Goal: Information Seeking & Learning: Learn about a topic

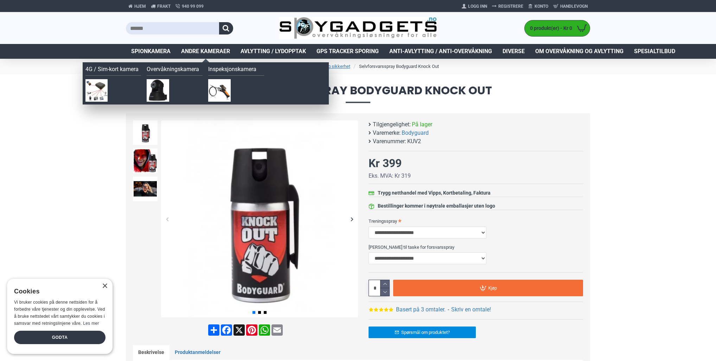
click at [214, 53] on span "Andre kameraer" at bounding box center [205, 51] width 49 height 8
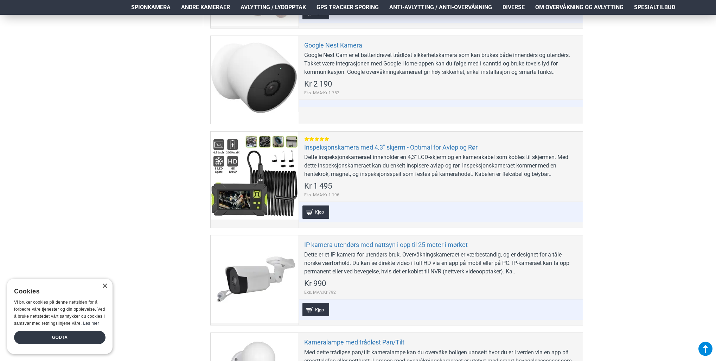
scroll to position [633, 0]
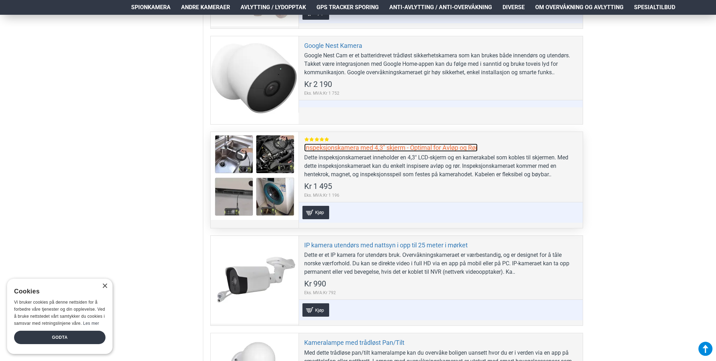
click at [309, 146] on link "Inspeksjonskamera med 4,3" skjerm - Optimal for Avløp og Rør" at bounding box center [390, 147] width 173 height 8
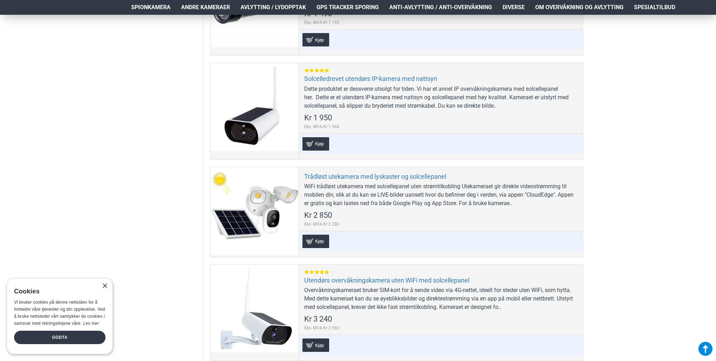
scroll to position [1195, 0]
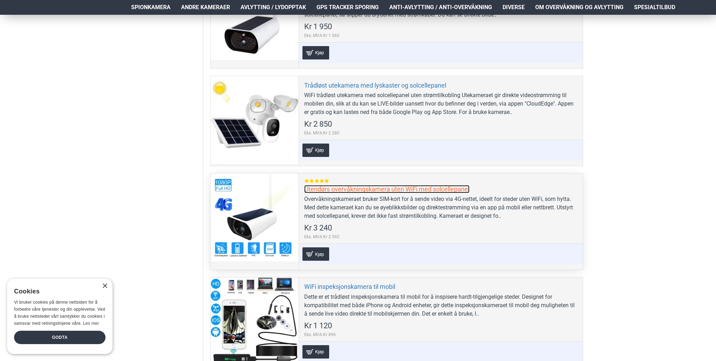
click at [349, 186] on link "Utendørs overvåkningskamera uten WiFi med solcellepanel" at bounding box center [386, 189] width 165 height 8
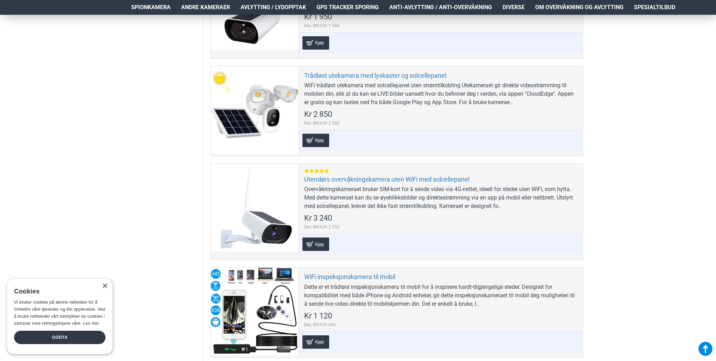
scroll to position [1160, 0]
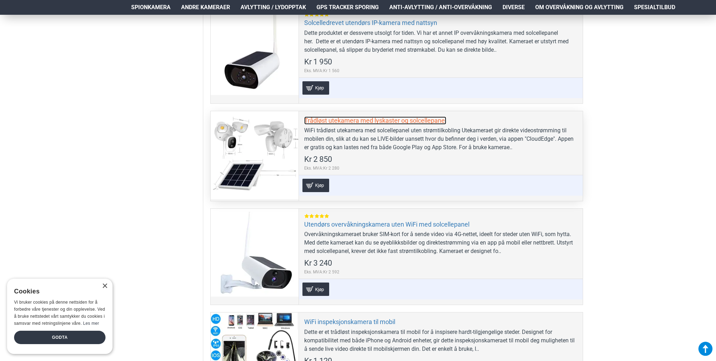
click at [363, 119] on link "Trådløst utekamera med lyskaster og solcellepanel" at bounding box center [375, 120] width 142 height 8
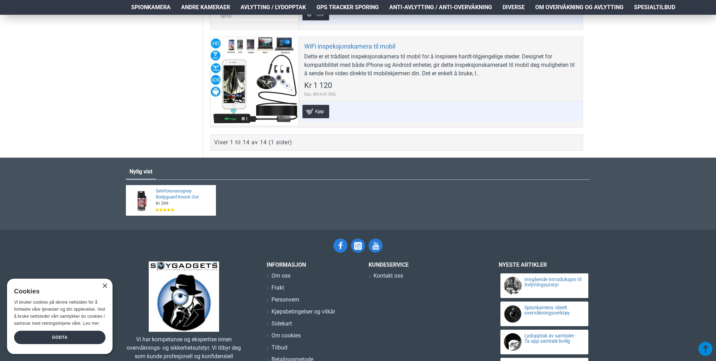
scroll to position [1441, 0]
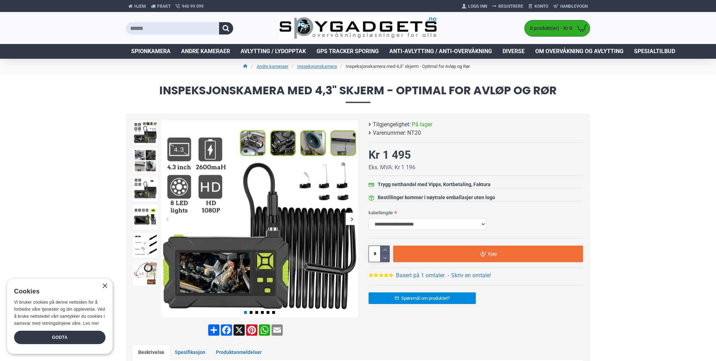
click at [353, 219] on div "Next slide" at bounding box center [352, 219] width 12 height 12
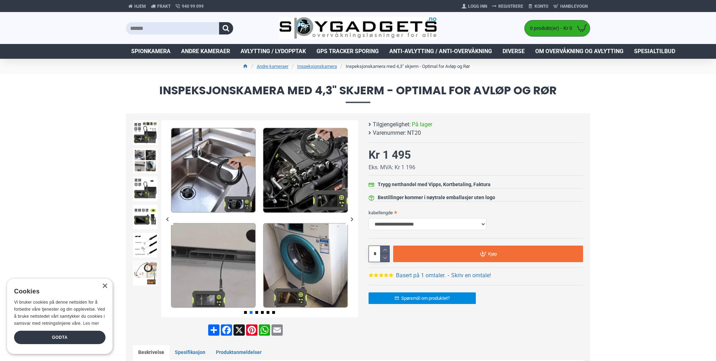
click at [349, 219] on div "Next slide" at bounding box center [352, 219] width 12 height 12
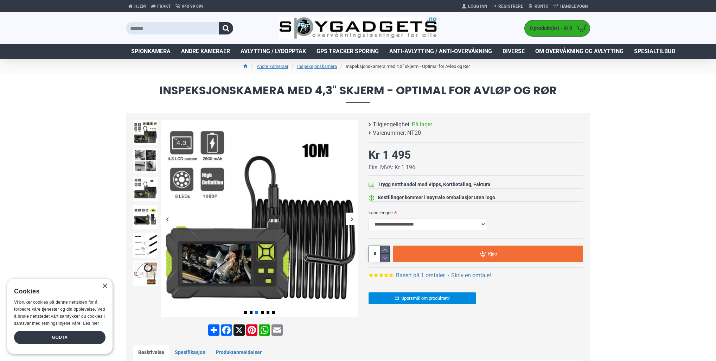
click at [349, 219] on div "Next slide" at bounding box center [352, 219] width 12 height 12
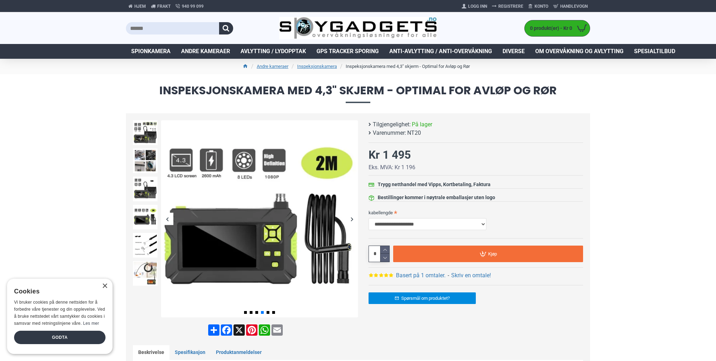
click at [349, 219] on div "Next slide" at bounding box center [352, 219] width 12 height 12
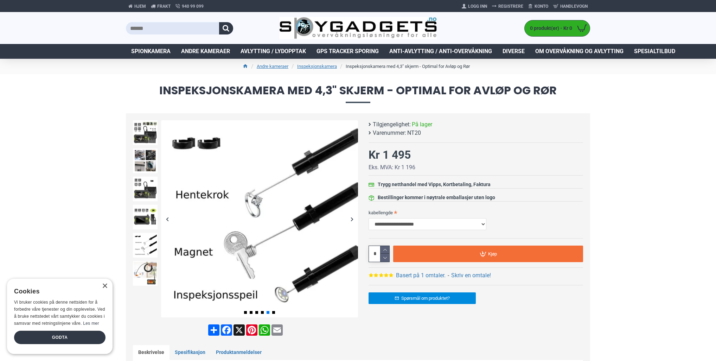
click at [349, 219] on div "Next slide" at bounding box center [352, 219] width 12 height 12
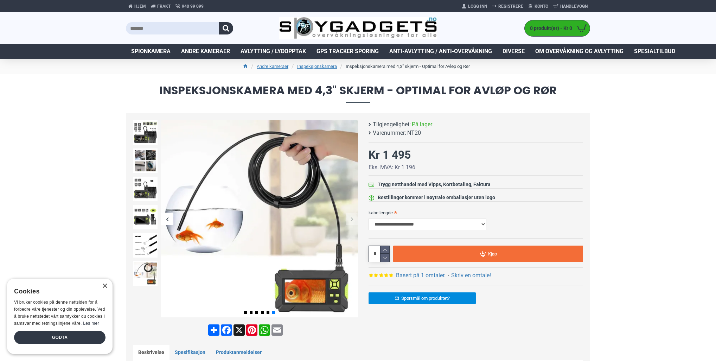
click at [349, 219] on div "Next slide" at bounding box center [352, 219] width 12 height 12
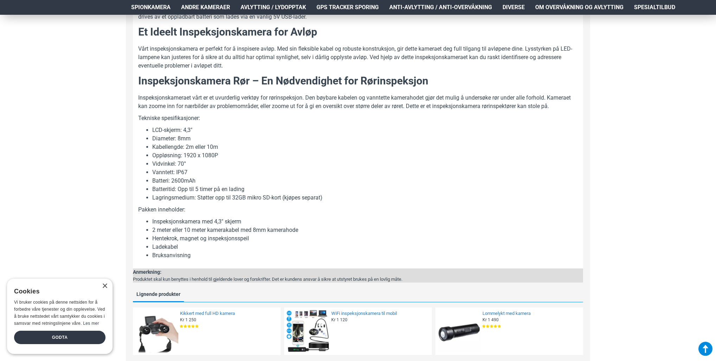
scroll to position [598, 0]
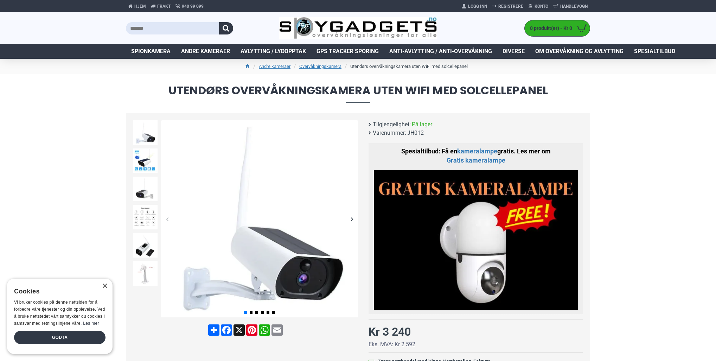
click at [352, 218] on div "Next slide" at bounding box center [352, 219] width 12 height 12
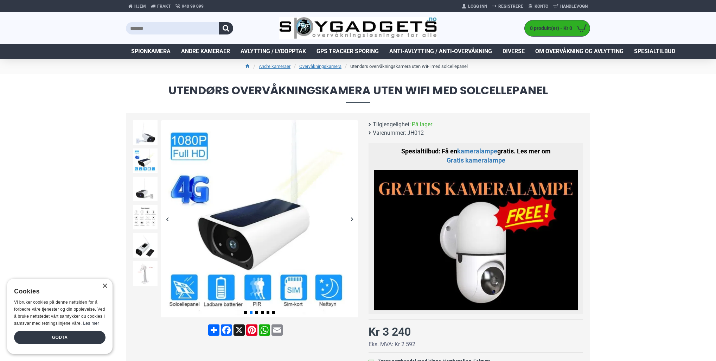
click at [352, 218] on div "Next slide" at bounding box center [352, 219] width 12 height 12
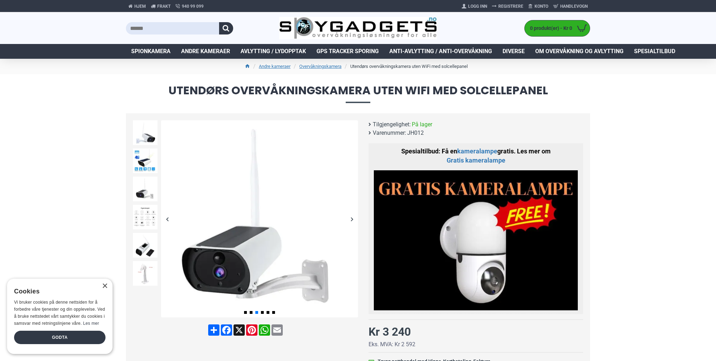
click at [352, 218] on div "Next slide" at bounding box center [352, 219] width 12 height 12
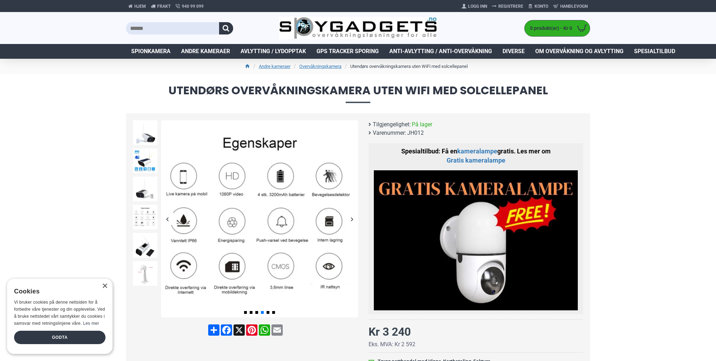
click at [352, 218] on div "Next slide" at bounding box center [352, 219] width 12 height 12
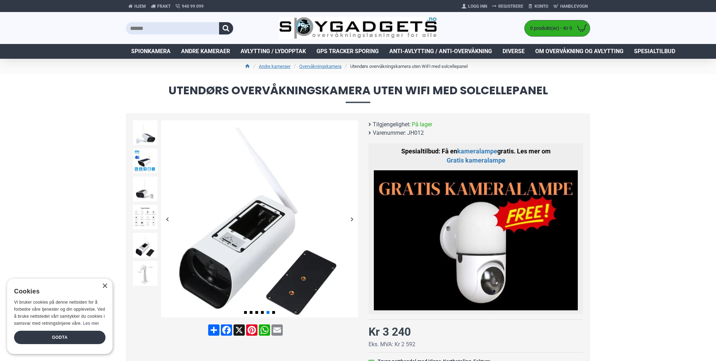
click at [352, 218] on div "Next slide" at bounding box center [352, 219] width 12 height 12
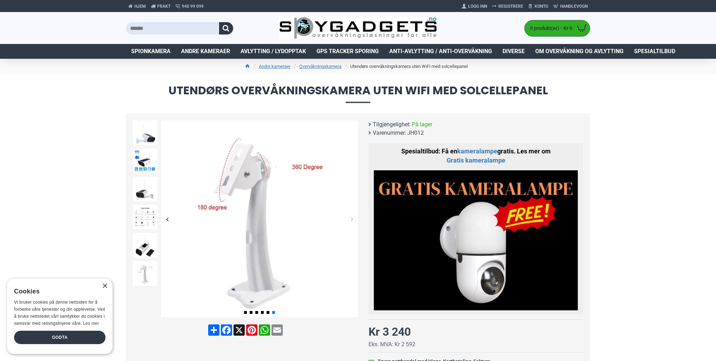
click at [352, 218] on div "Next slide" at bounding box center [352, 219] width 12 height 12
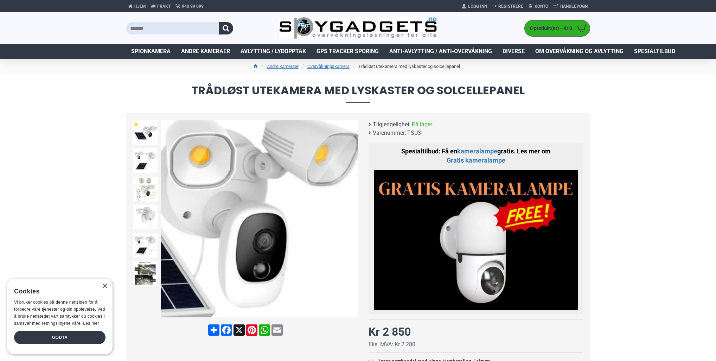
click at [351, 221] on div "Next slide" at bounding box center [352, 219] width 12 height 12
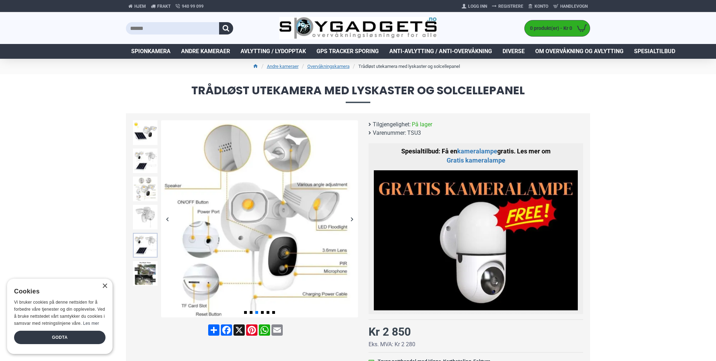
click at [143, 243] on img at bounding box center [145, 245] width 25 height 25
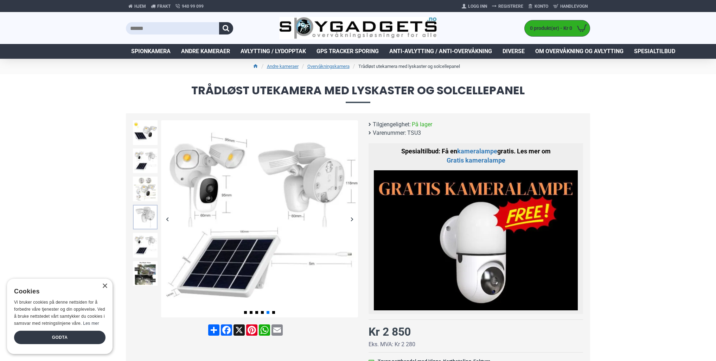
click at [144, 210] on img at bounding box center [145, 217] width 25 height 25
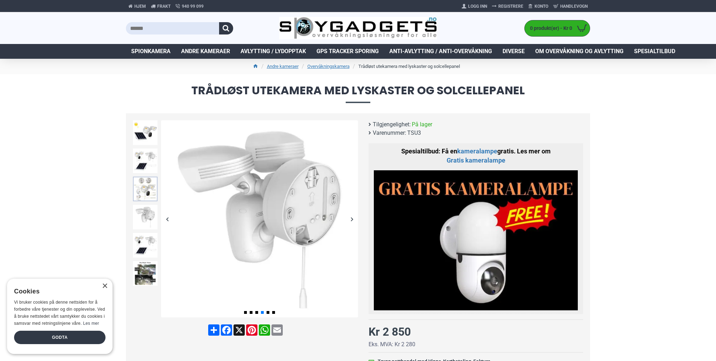
click at [144, 190] on img at bounding box center [145, 188] width 25 height 25
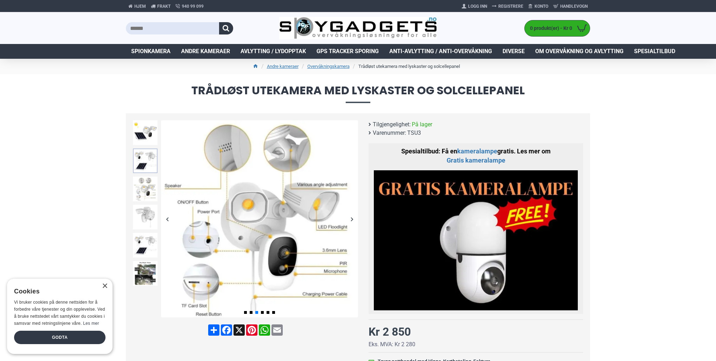
click at [141, 155] on img at bounding box center [145, 160] width 25 height 25
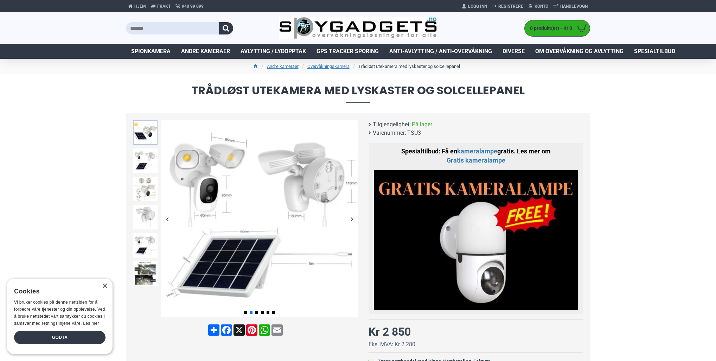
click at [136, 134] on img at bounding box center [145, 132] width 25 height 25
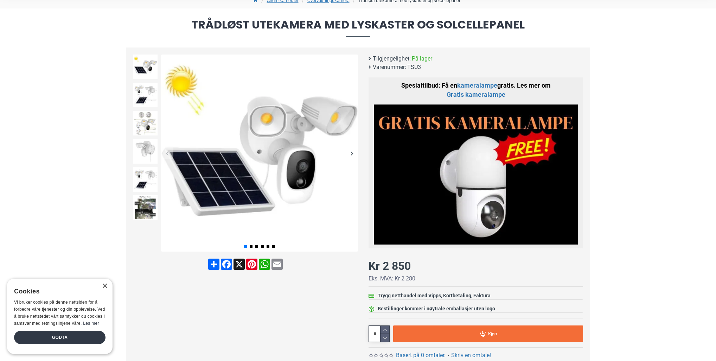
scroll to position [70, 0]
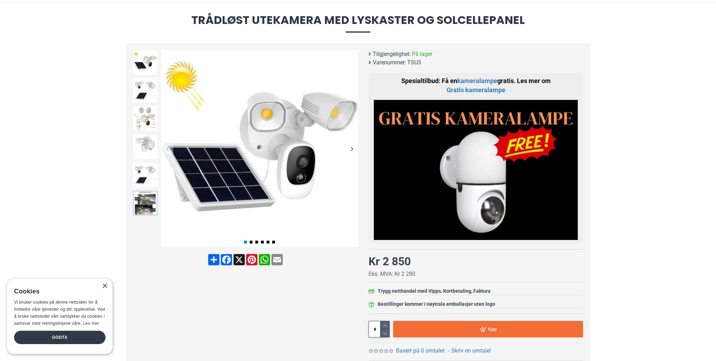
click at [141, 208] on img at bounding box center [145, 203] width 25 height 25
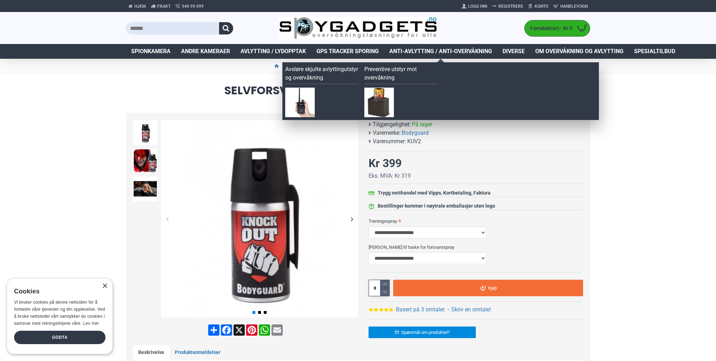
click at [405, 52] on span "Anti-avlytting / Anti-overvåkning" at bounding box center [440, 51] width 103 height 8
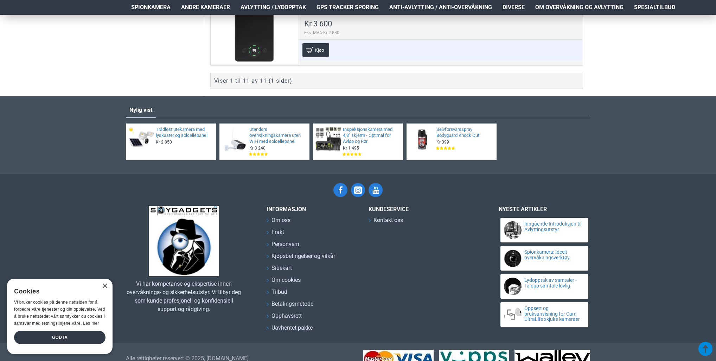
scroll to position [1214, 0]
